Goal: Browse casually: Explore the website without a specific task or goal

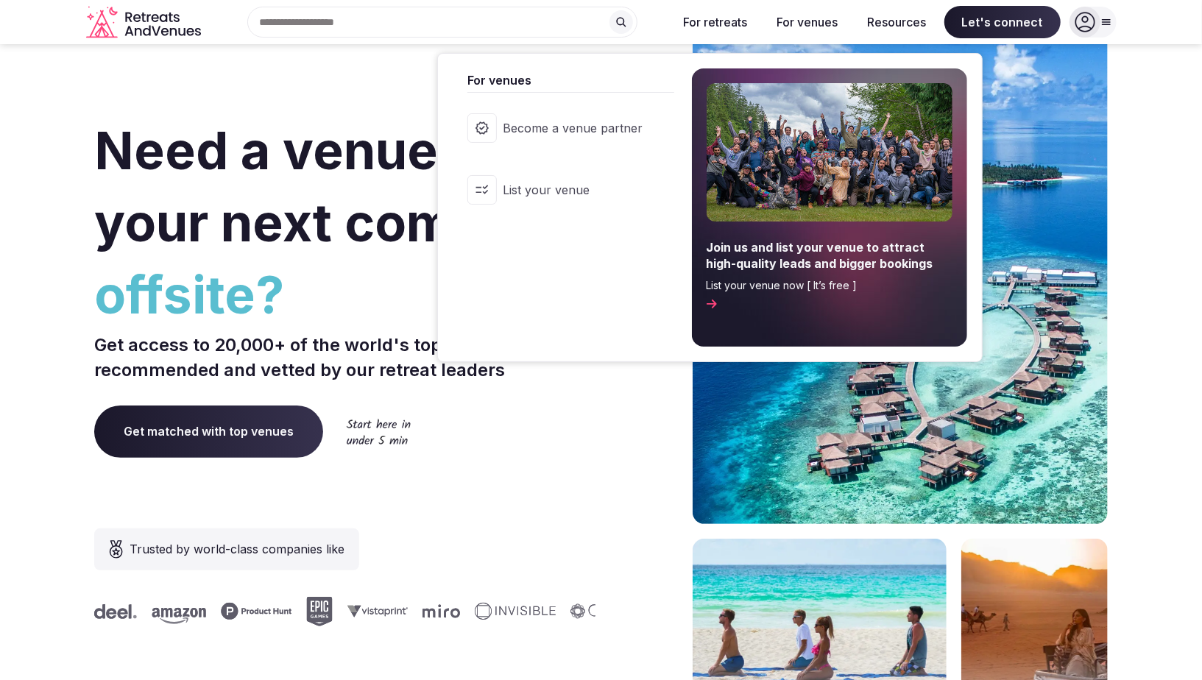
click at [834, 172] on img at bounding box center [830, 152] width 246 height 138
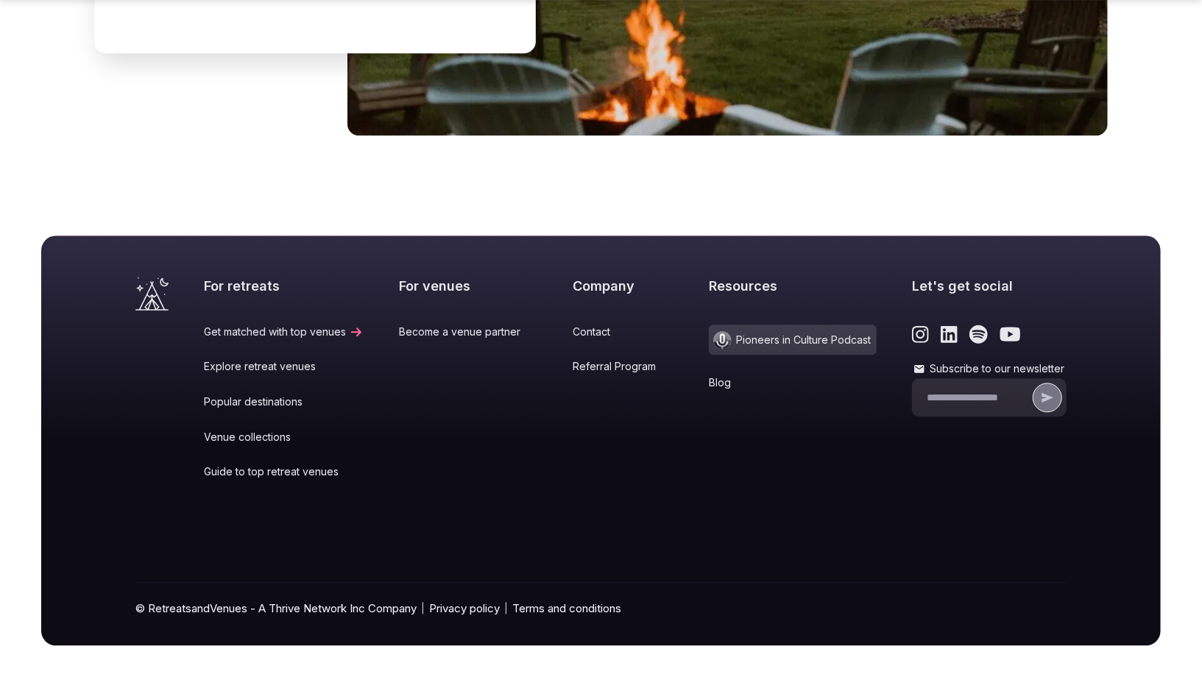
scroll to position [5732, 0]
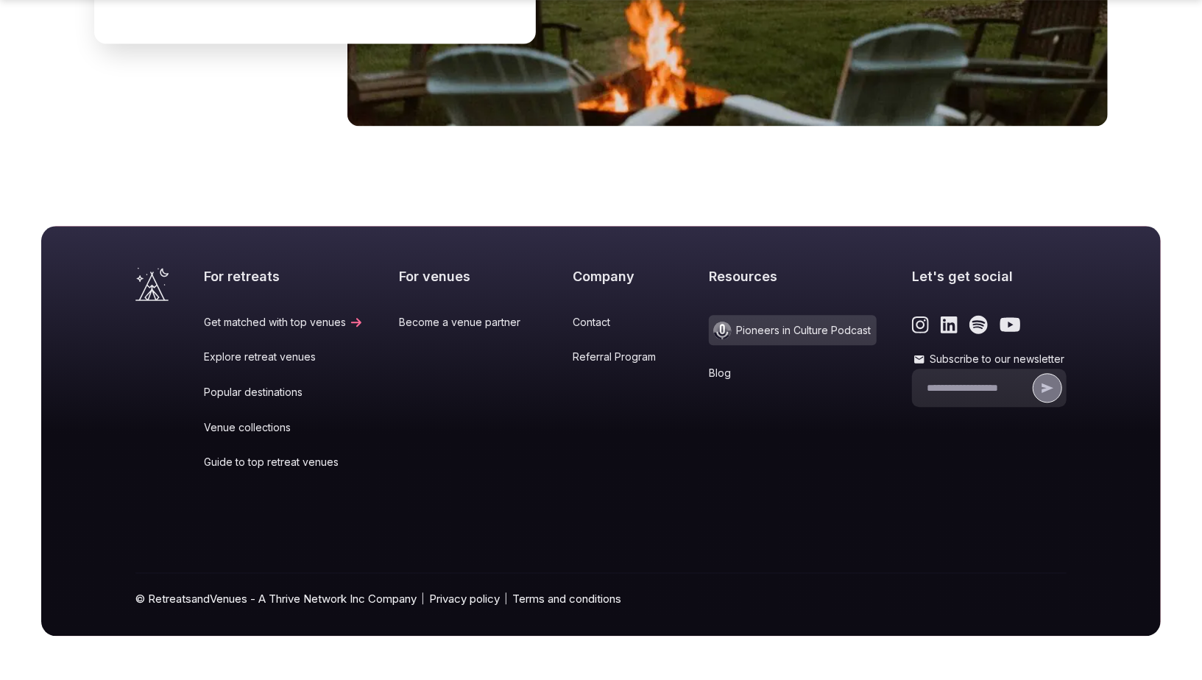
click at [916, 331] on div at bounding box center [989, 324] width 155 height 19
click at [912, 331] on icon "Link to the retreats and venues Instagram page" at bounding box center [920, 325] width 17 height 17
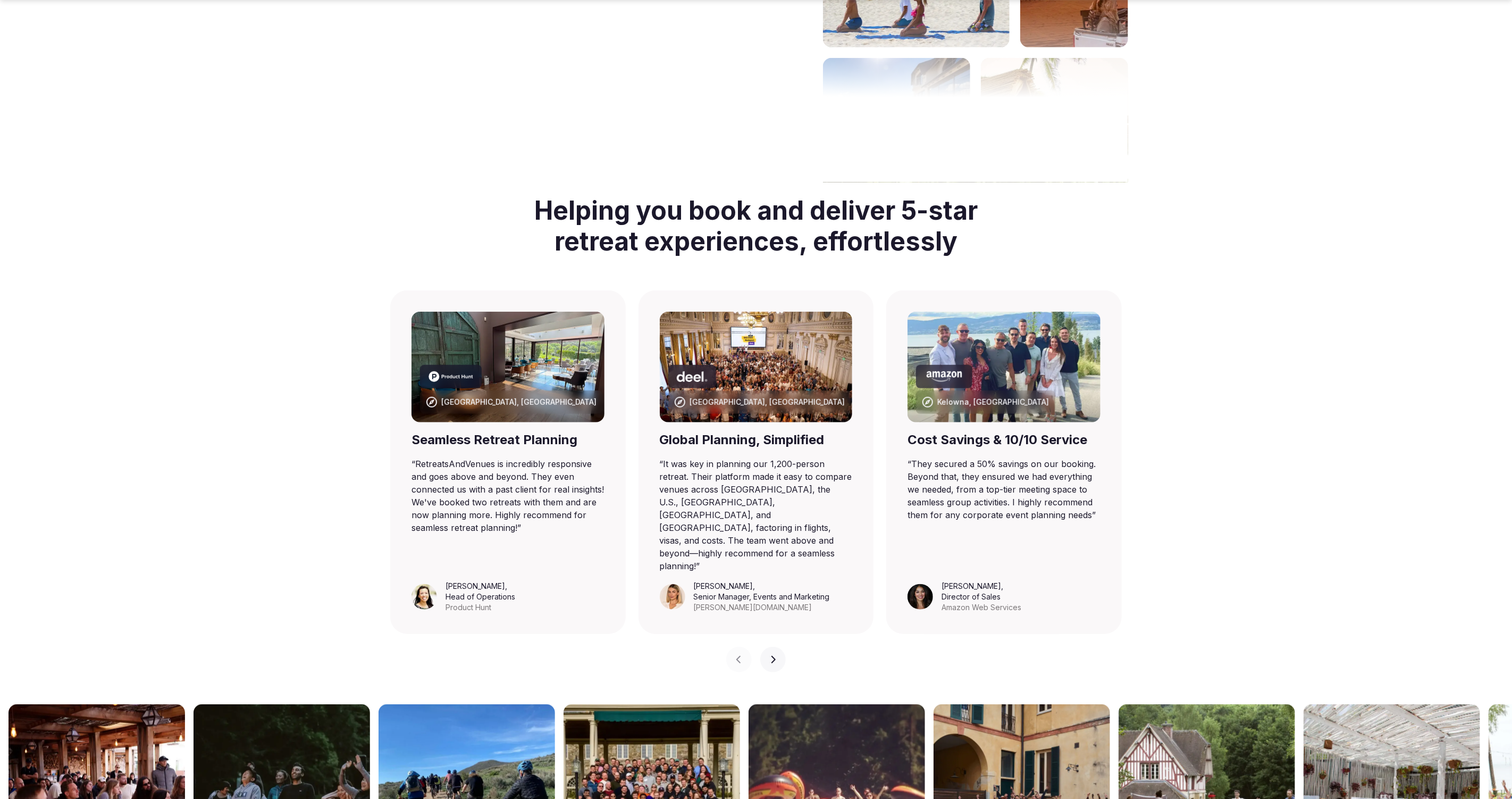
scroll to position [457, 0]
click at [1295, 330] on div "Helping you book and deliver 5-star retreat experiences, effortlessly Barcelona…" at bounding box center [756, 427] width 1512 height 490
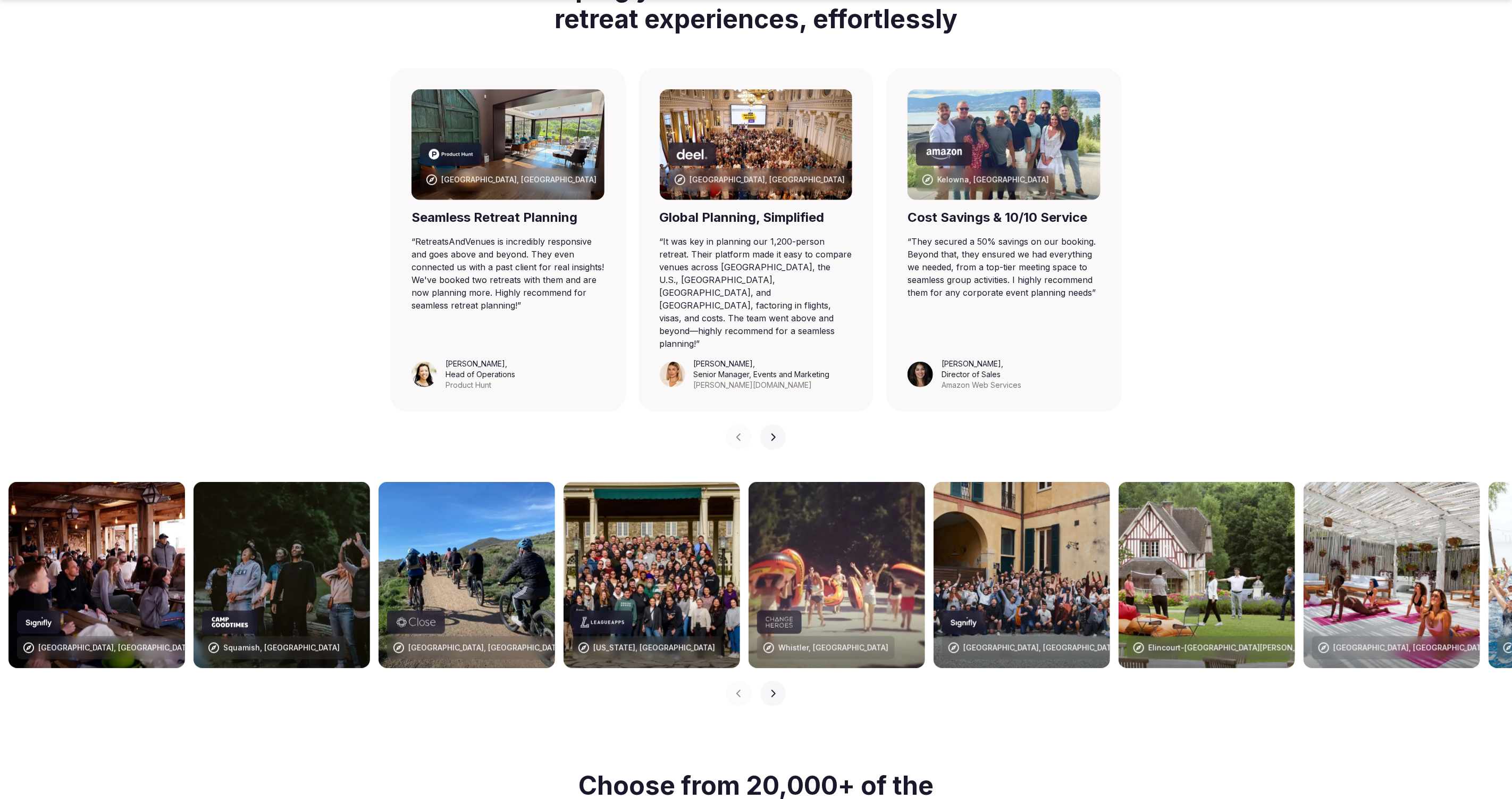
scroll to position [739, 0]
